Goal: Information Seeking & Learning: Learn about a topic

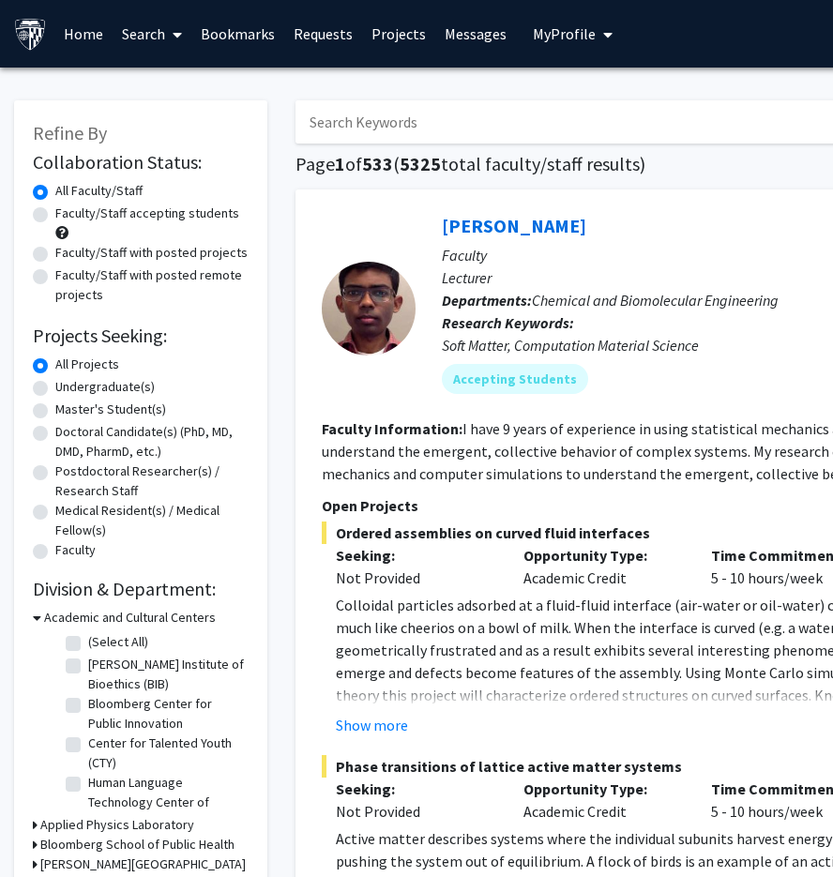
click at [376, 28] on link "Projects" at bounding box center [398, 34] width 73 height 66
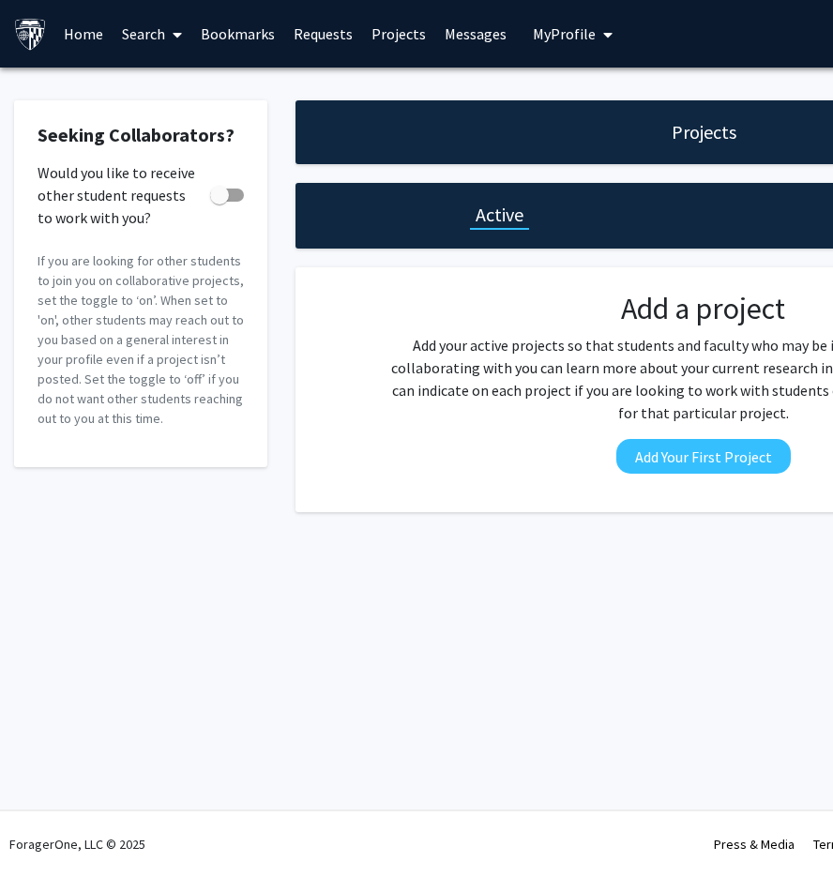
click at [158, 33] on link "Search" at bounding box center [152, 34] width 79 height 66
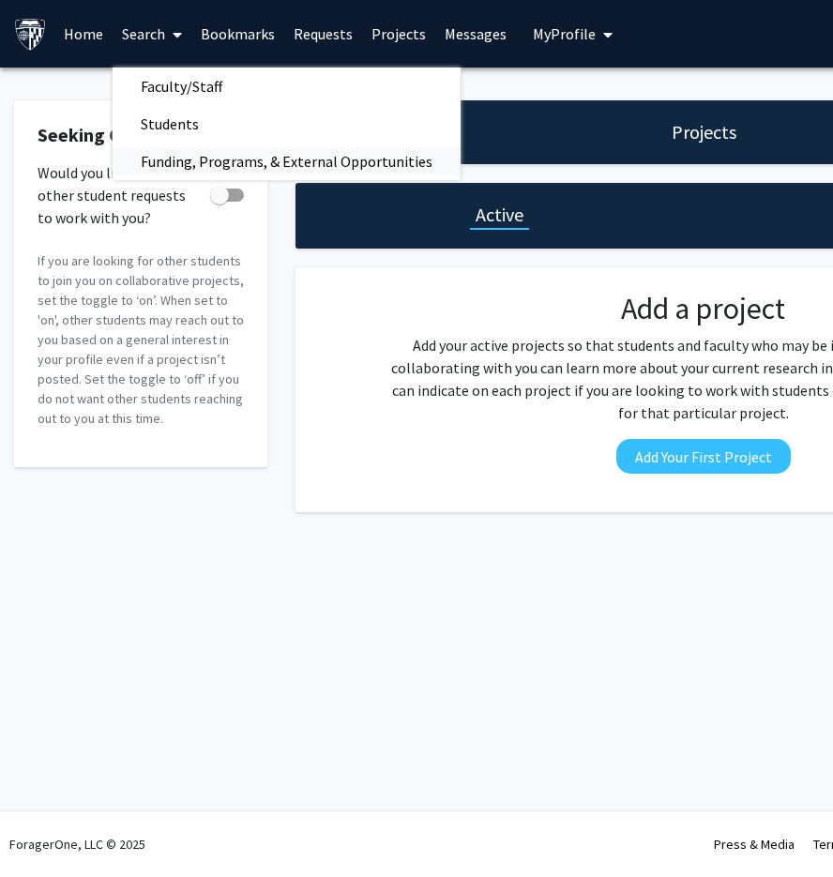
click at [164, 161] on span "Funding, Programs, & External Opportunities" at bounding box center [287, 162] width 348 height 38
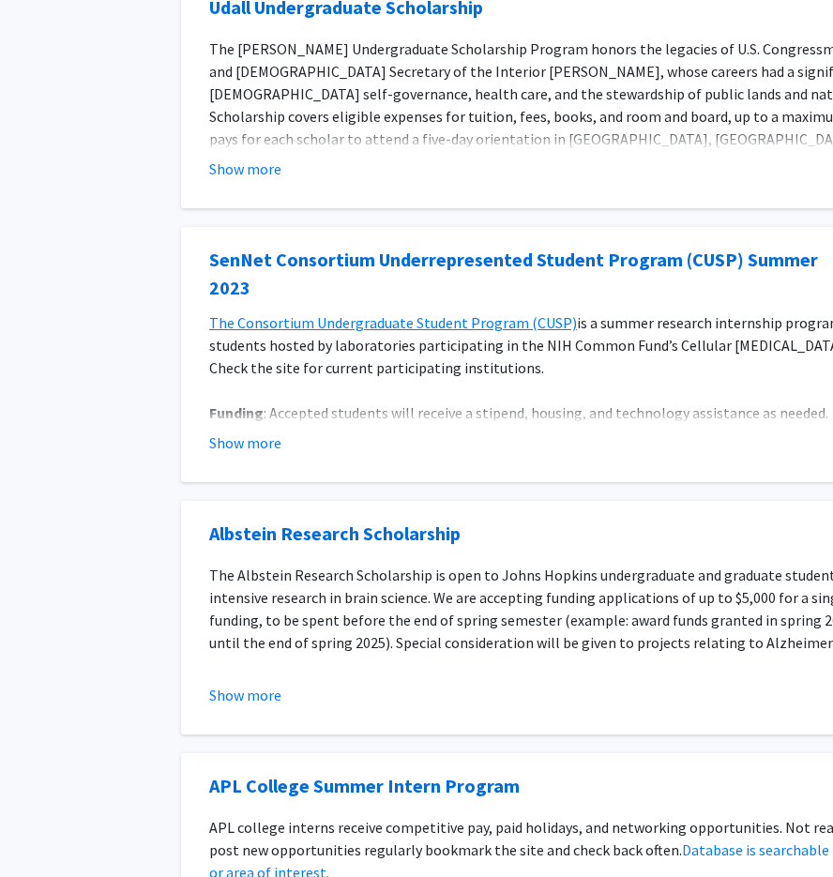
scroll to position [0, 114]
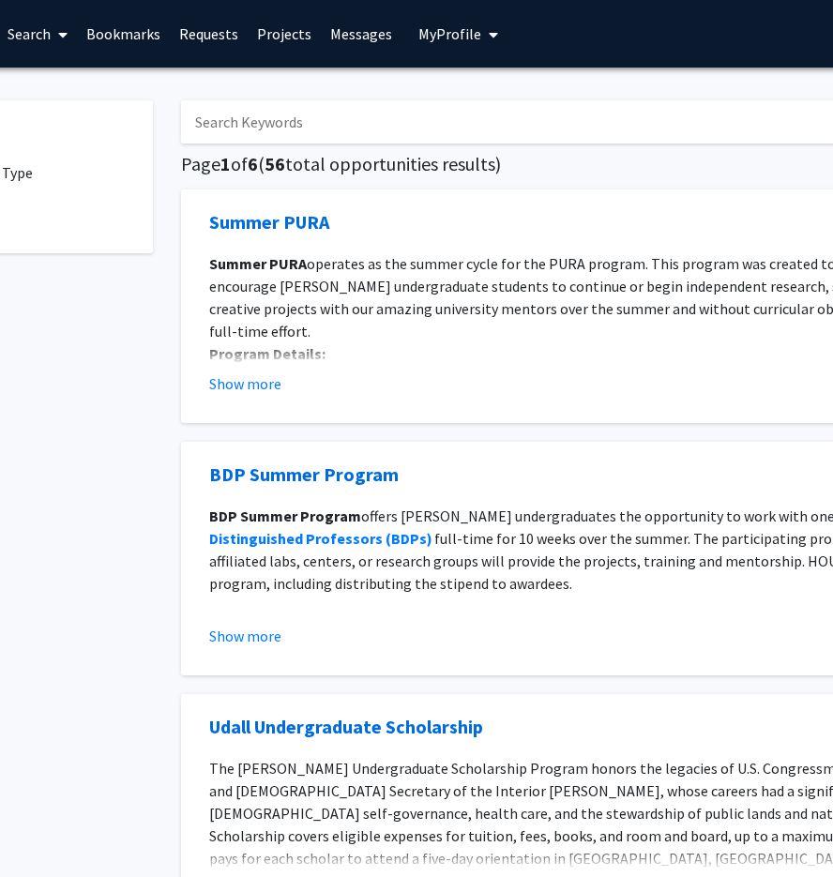
click at [338, 121] on input "Search Keywords" at bounding box center [549, 121] width 736 height 43
type input "biophysics"
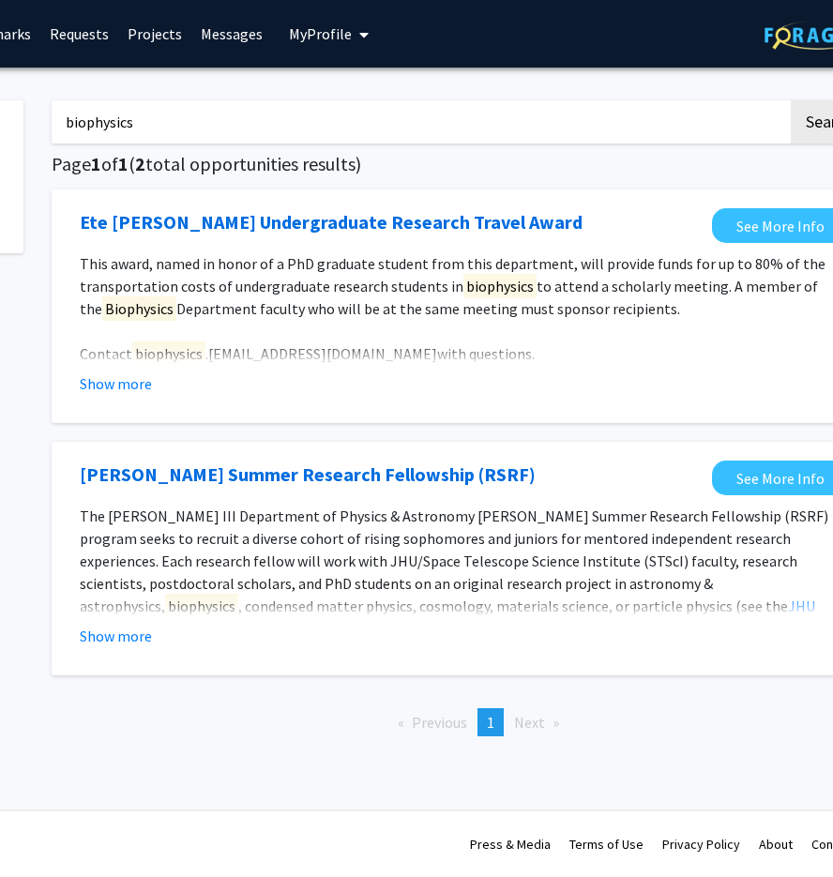
scroll to position [0, 259]
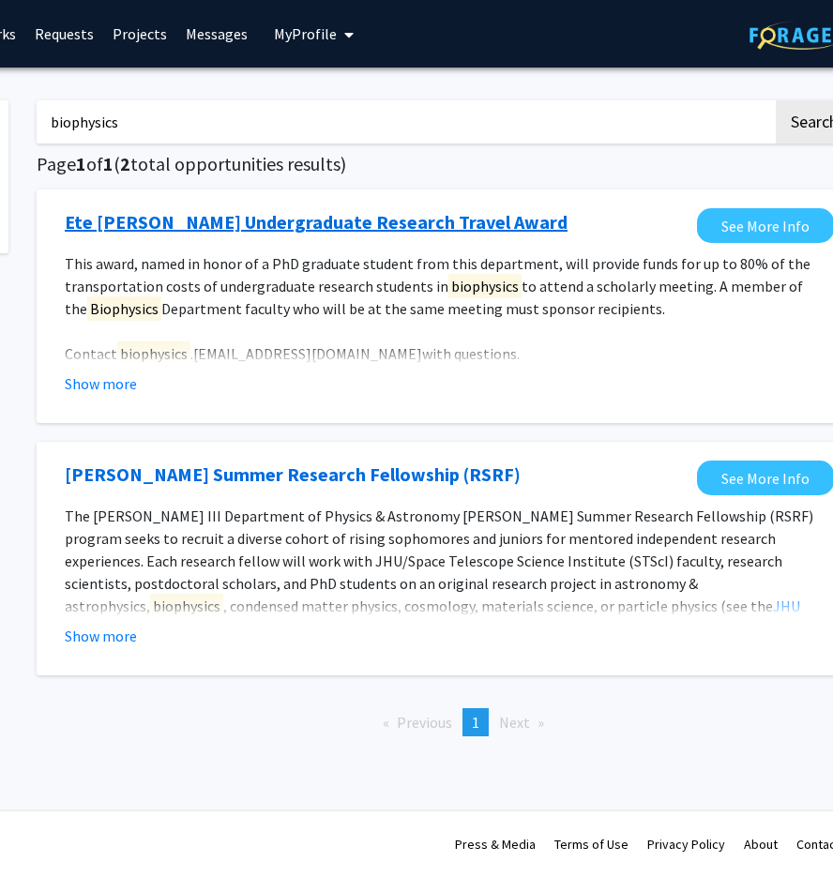
click at [227, 225] on link "Ete [PERSON_NAME] Undergraduate Research Travel Award" at bounding box center [316, 222] width 503 height 28
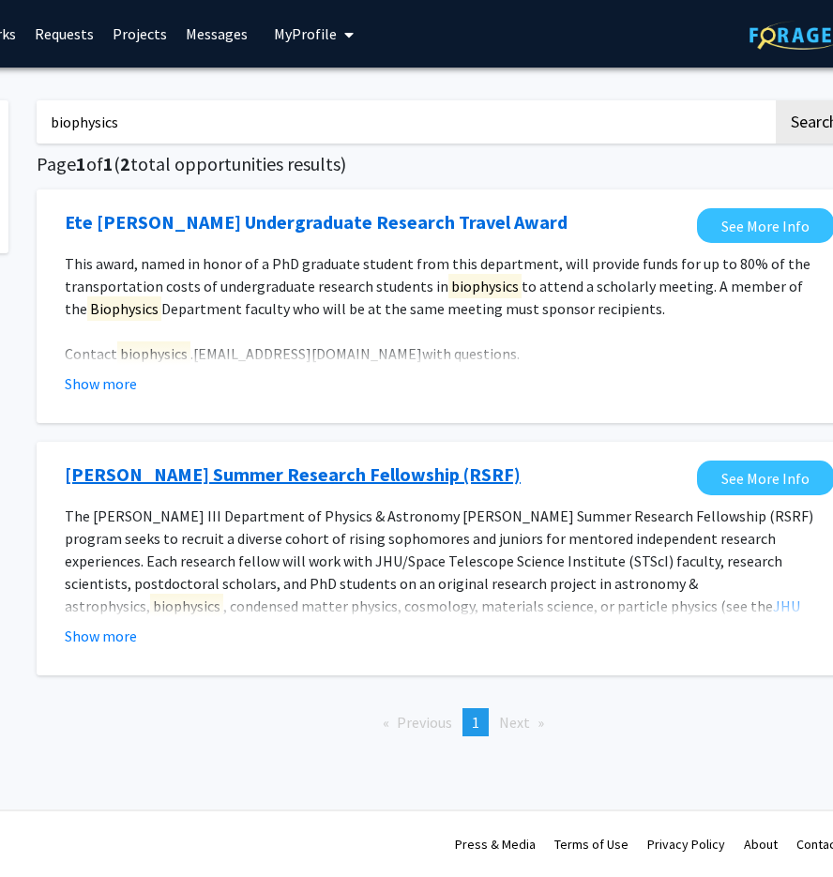
click at [195, 476] on link "[PERSON_NAME] Summer Research Fellowship (RSRF)" at bounding box center [293, 475] width 456 height 28
